Goal: Obtain resource: Obtain resource

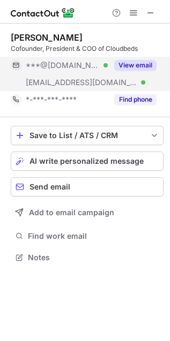
scroll to position [250, 170]
click at [137, 63] on button "View email" at bounding box center [135, 65] width 42 height 11
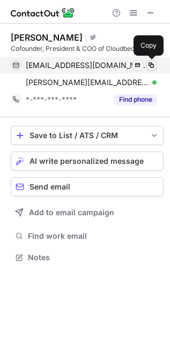
click at [148, 61] on span at bounding box center [151, 65] width 9 height 9
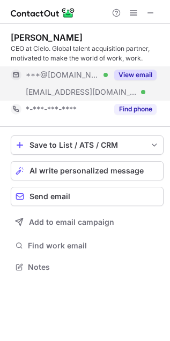
scroll to position [260, 170]
click at [132, 74] on button "View email" at bounding box center [135, 75] width 42 height 11
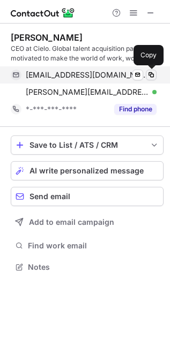
click at [146, 74] on button at bounding box center [151, 75] width 11 height 11
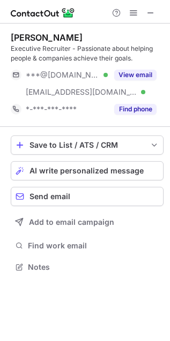
scroll to position [260, 170]
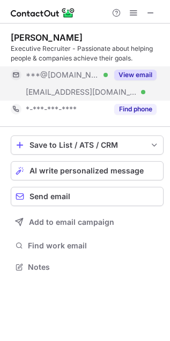
click at [132, 70] on button "View email" at bounding box center [135, 75] width 42 height 11
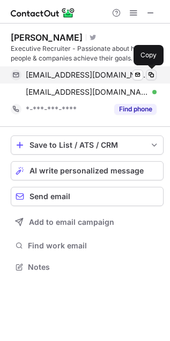
click at [150, 74] on span at bounding box center [151, 75] width 9 height 9
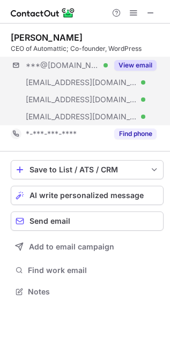
scroll to position [284, 170]
click at [140, 69] on button "View email" at bounding box center [135, 65] width 42 height 11
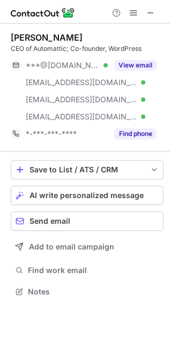
scroll to position [284, 170]
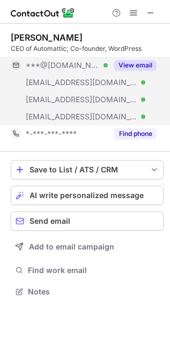
click at [137, 66] on button "View email" at bounding box center [135, 65] width 42 height 11
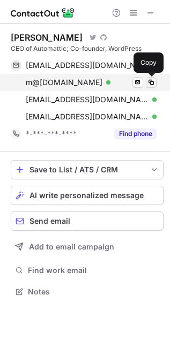
click at [155, 82] on button at bounding box center [151, 82] width 11 height 11
